Goal: Use online tool/utility: Utilize a website feature to perform a specific function

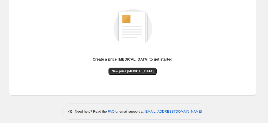
scroll to position [72, 0]
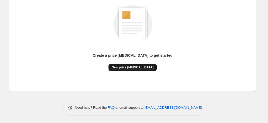
click at [149, 66] on span "New price [MEDICAL_DATA]" at bounding box center [133, 67] width 42 height 4
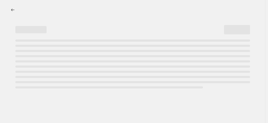
select select "percentage"
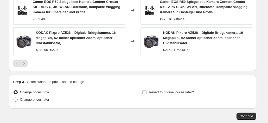
scroll to position [425, 0]
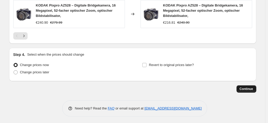
click at [252, 87] on span "Continue" at bounding box center [247, 89] width 14 height 4
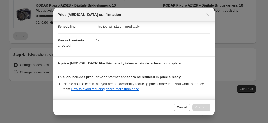
scroll to position [95, 0]
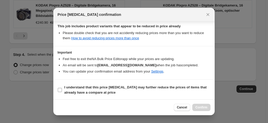
click at [59, 89] on input "I understand that this price change job may further reduce the prices of items …" at bounding box center [60, 90] width 4 height 4
checkbox input "true"
click at [202, 108] on span "Confirm" at bounding box center [202, 107] width 12 height 4
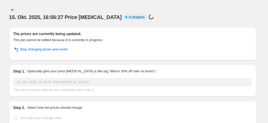
select select "percentage"
